Goal: Check status

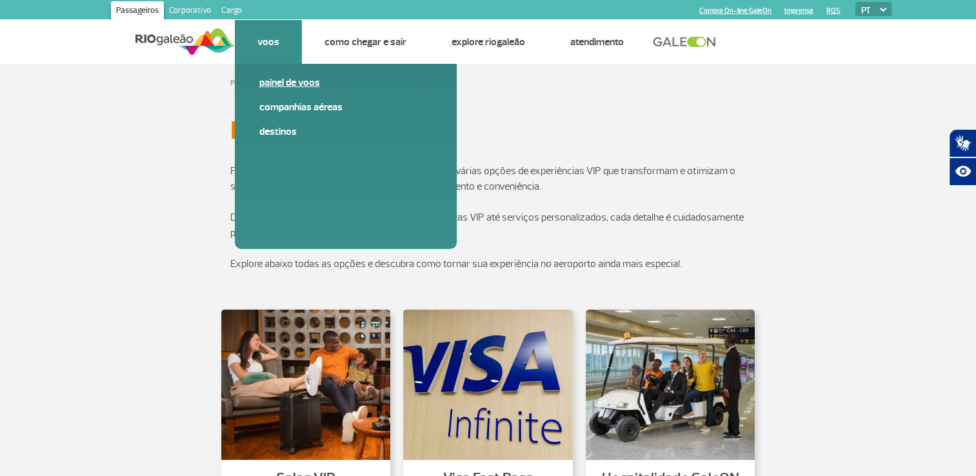
click at [294, 84] on link "Painel de voos" at bounding box center [345, 82] width 173 height 14
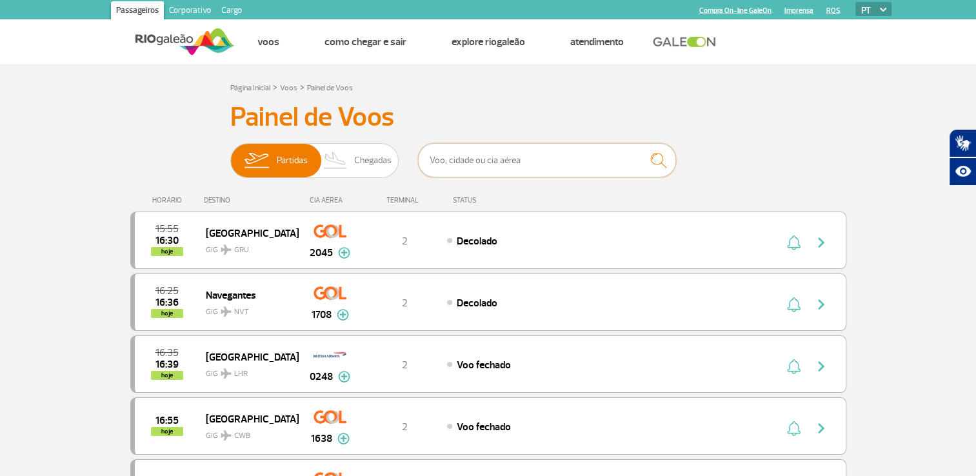
click at [493, 161] on input "text" at bounding box center [547, 160] width 258 height 34
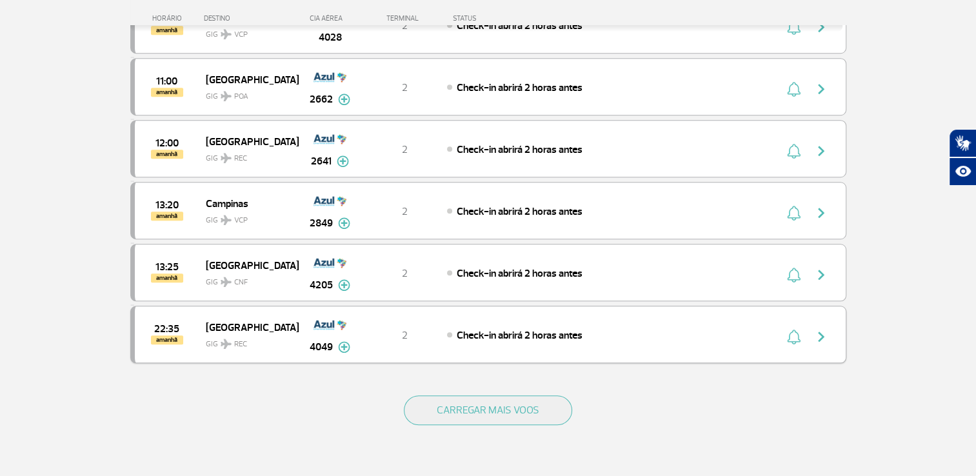
scroll to position [1199, 0]
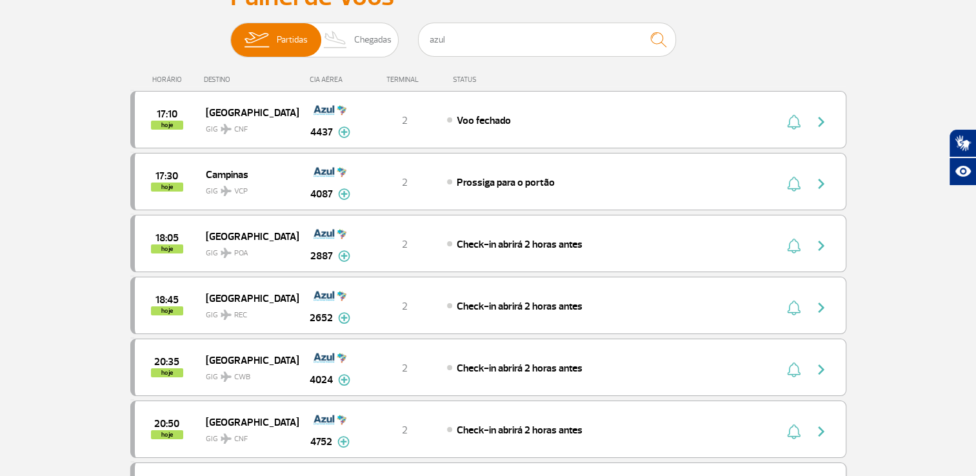
scroll to position [0, 0]
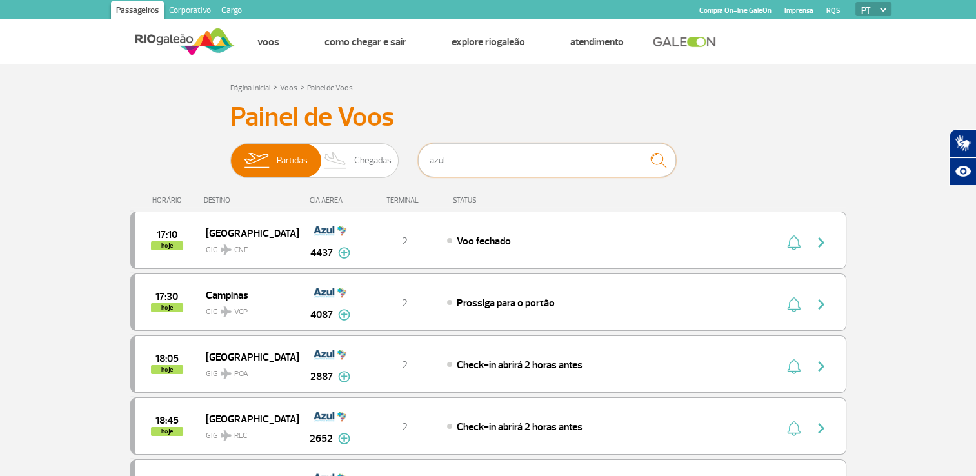
click at [539, 177] on input "azul" at bounding box center [547, 160] width 258 height 34
type input "aerolíneas"
